Goal: Task Accomplishment & Management: Manage account settings

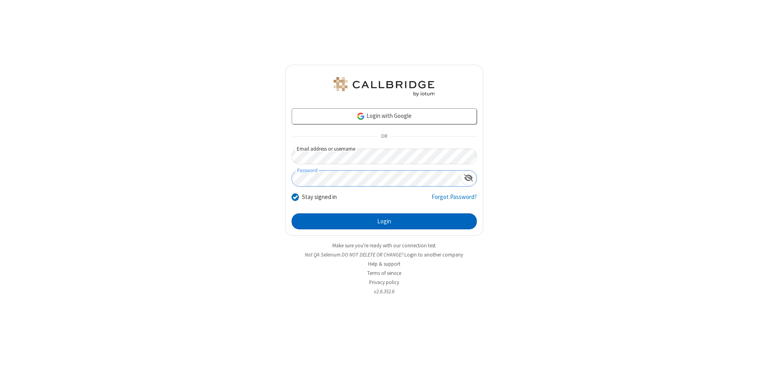
click at [384, 222] on button "Login" at bounding box center [384, 222] width 185 height 16
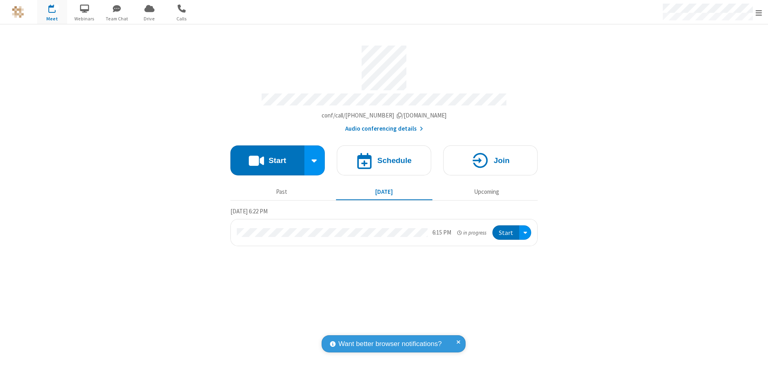
click at [759, 12] on span "Open menu" at bounding box center [759, 13] width 6 height 8
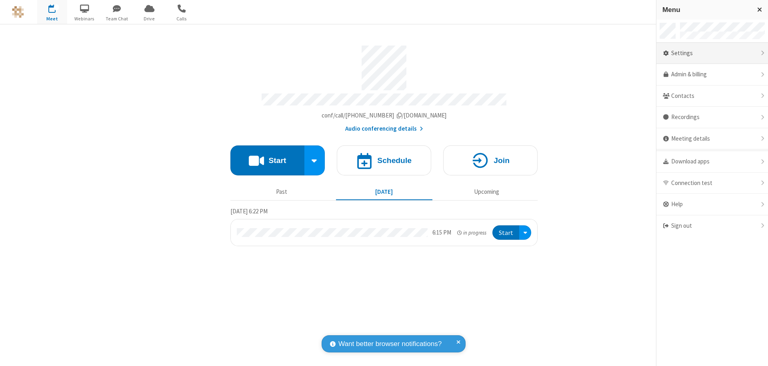
click at [712, 53] on div "Settings" at bounding box center [712, 54] width 112 height 22
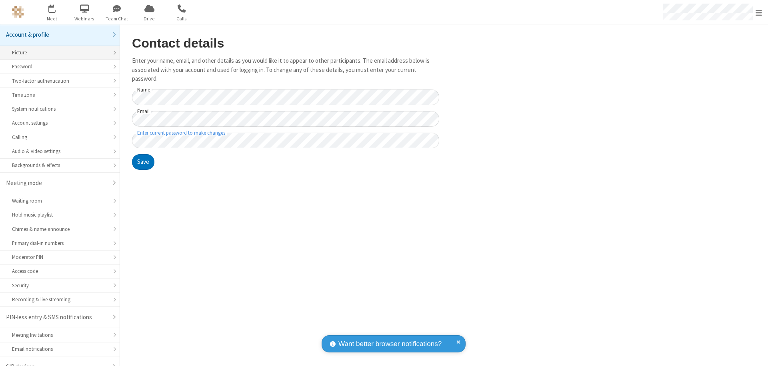
click at [57, 49] on div "Picture" at bounding box center [60, 53] width 96 height 8
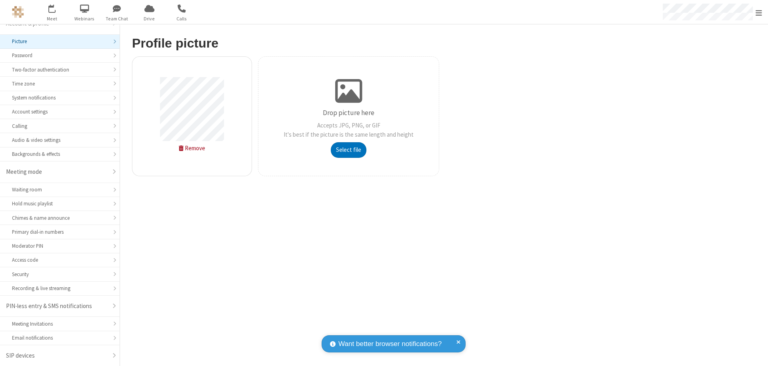
type input "C:\fakepath\avatar_image_test_2.jpg"
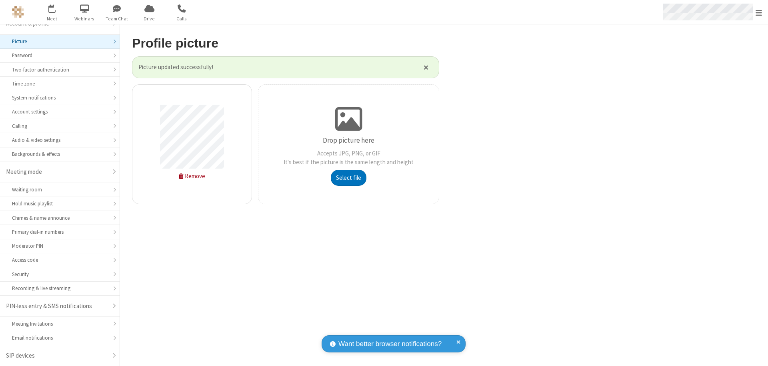
click at [759, 12] on span "Open menu" at bounding box center [759, 13] width 6 height 8
click at [52, 12] on span "button" at bounding box center [52, 9] width 30 height 14
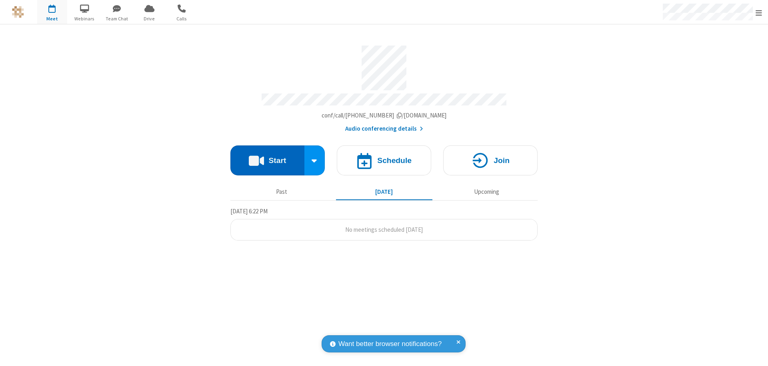
click at [267, 157] on button "Start" at bounding box center [267, 161] width 74 height 30
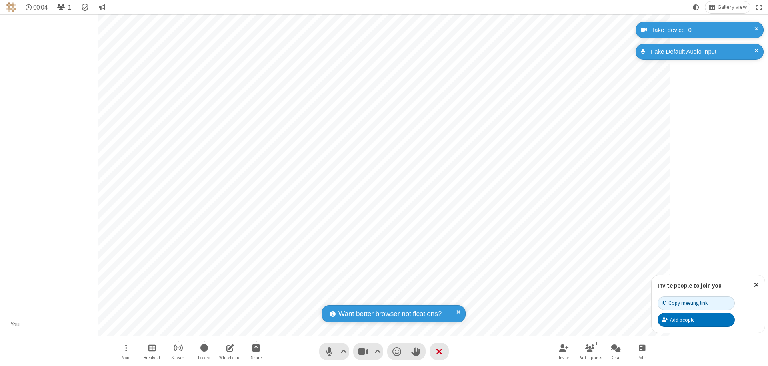
click at [62, 7] on span "Open participant list" at bounding box center [61, 8] width 8 height 8
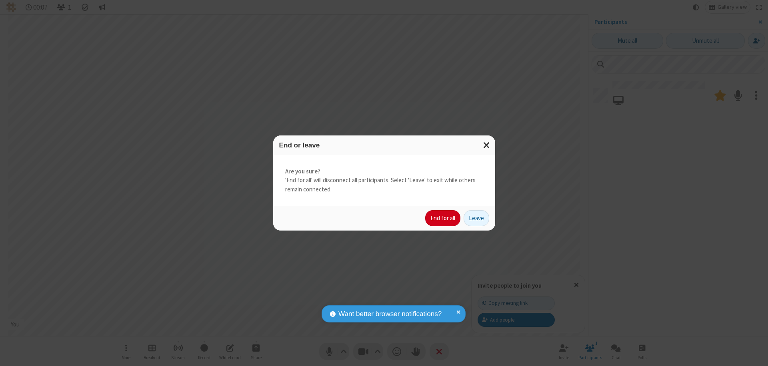
click at [443, 218] on button "End for all" at bounding box center [442, 218] width 35 height 16
